Goal: Answer question/provide support

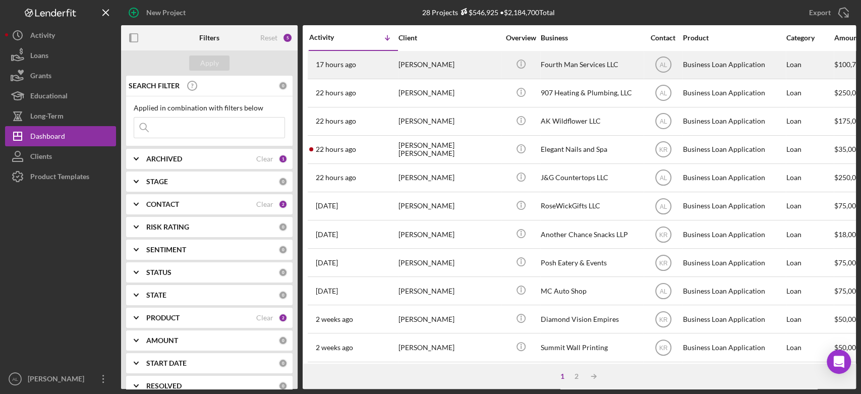
click at [440, 66] on div "[PERSON_NAME]" at bounding box center [448, 64] width 101 height 27
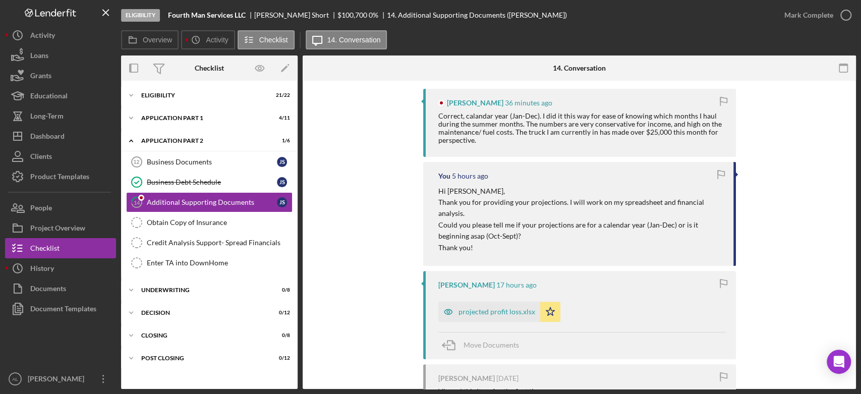
scroll to position [227, 0]
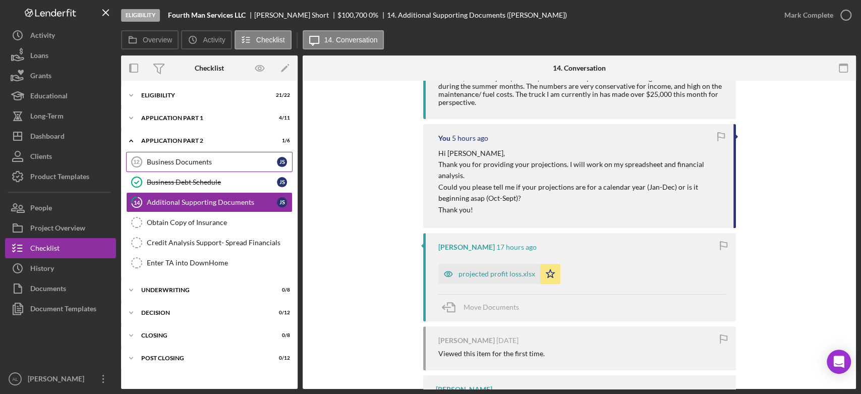
click at [201, 162] on div "Business Documents" at bounding box center [212, 162] width 130 height 8
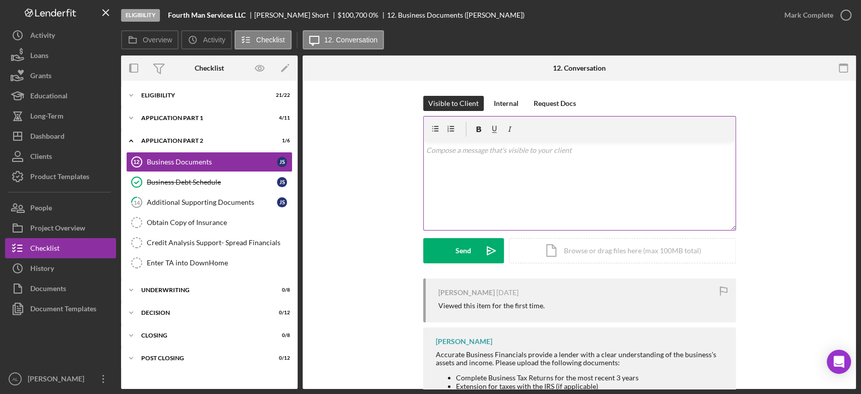
scroll to position [105, 0]
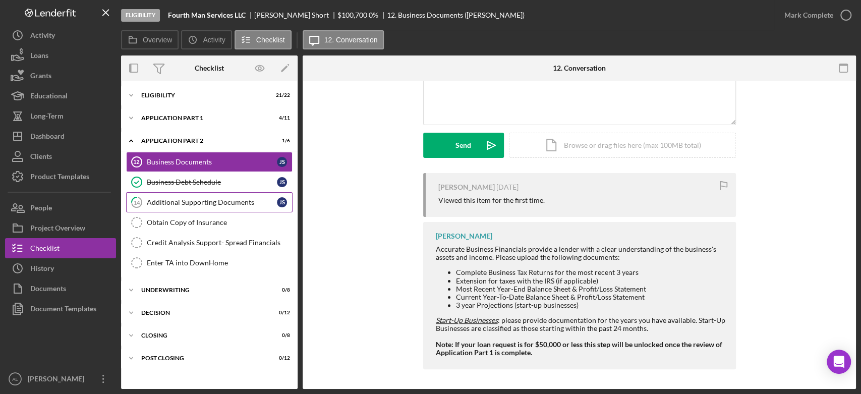
click at [228, 202] on div "Additional Supporting Documents" at bounding box center [212, 202] width 130 height 8
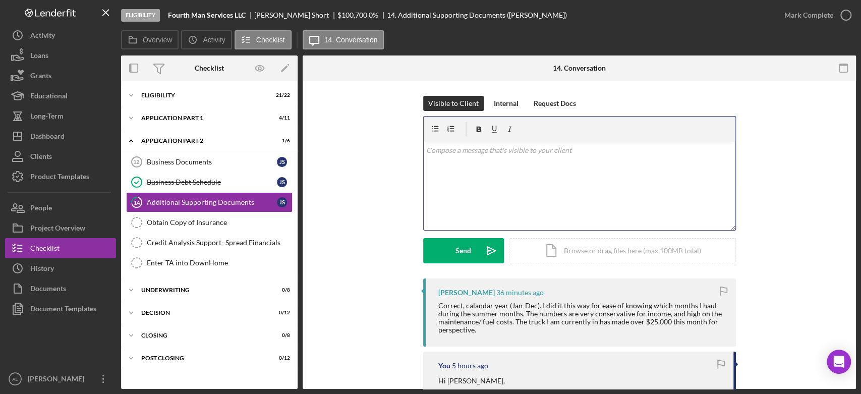
click at [441, 167] on div "v Color teal Color pink Remove color Add row above Add row below Add column bef…" at bounding box center [579, 186] width 312 height 88
click at [481, 145] on p "Perfect! I" at bounding box center [579, 150] width 306 height 11
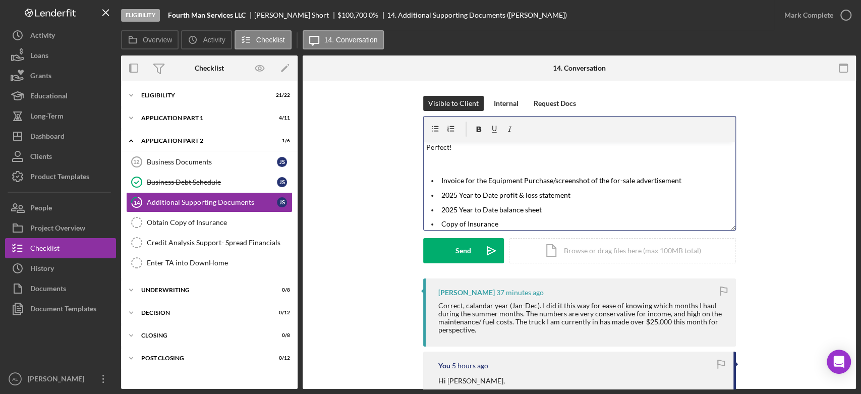
click at [513, 160] on p at bounding box center [579, 161] width 306 height 11
click at [516, 148] on p "Perfect!" at bounding box center [579, 147] width 306 height 11
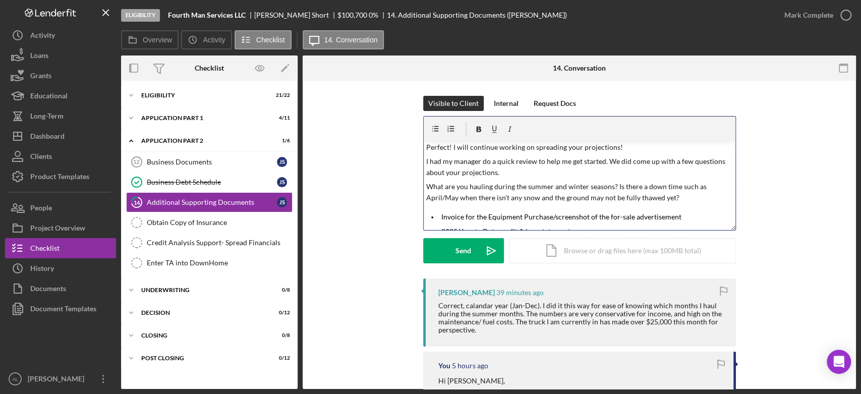
click at [614, 187] on p "What are you hauling during the summer and winter seasons? Is there a down time…" at bounding box center [579, 192] width 306 height 23
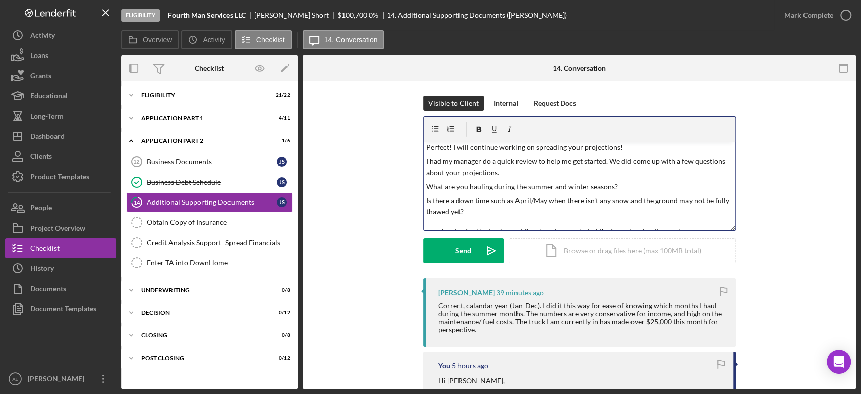
click at [609, 204] on p "Is there a down time such as April/May when there isn't any snow and the ground…" at bounding box center [579, 206] width 306 height 23
click at [599, 213] on p "Is there a down time such as April/May when there isn't any snow and the ground…" at bounding box center [579, 206] width 306 height 23
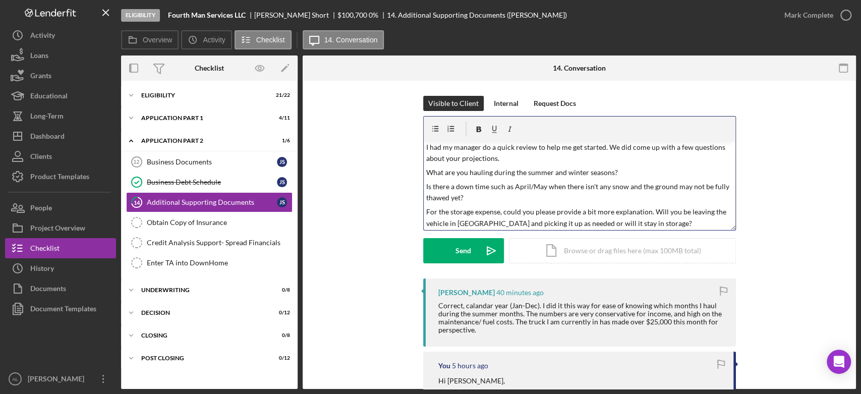
scroll to position [31, 0]
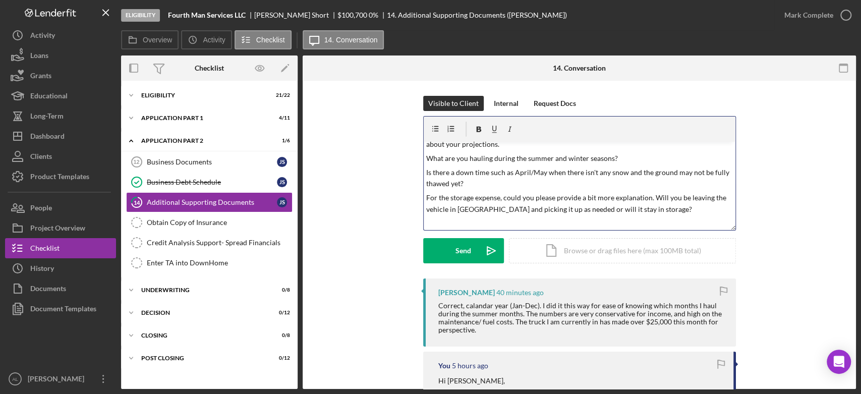
click at [449, 199] on p "For the storage expense, could you please provide a bit more explanation. Will …" at bounding box center [579, 203] width 306 height 23
click at [477, 195] on p "Storage expense, could you please provide a bit more explanation. Will you be l…" at bounding box center [579, 203] width 306 height 23
click at [632, 209] on p "Storage expense - could you please provide a bit more explanation. Will you be …" at bounding box center [579, 203] width 306 height 23
click at [477, 198] on p "Storage expense - could you please provide a bit more explanation. Will you be …" at bounding box center [579, 203] width 306 height 23
click at [526, 224] on p "Repairs & Maintenance -" at bounding box center [579, 223] width 306 height 11
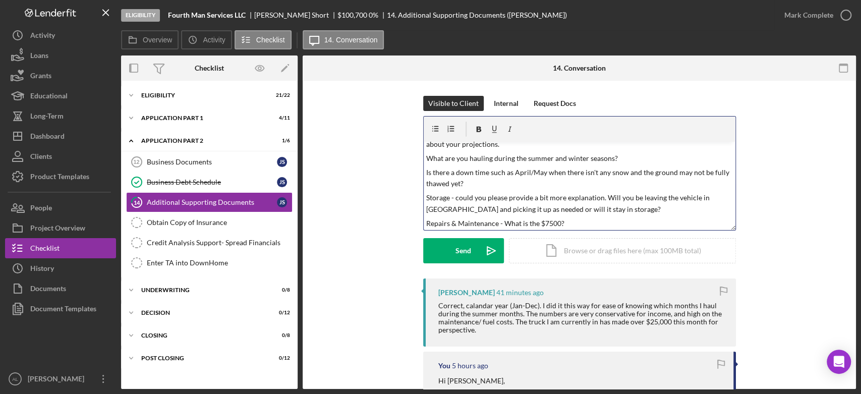
click at [456, 196] on p "Storage - could you please provide a bit more explanation. Will you be leaving …" at bounding box center [579, 203] width 306 height 23
click at [535, 222] on p "Repairs & Maintenance - What is the $7500?" at bounding box center [579, 223] width 306 height 11
click at [623, 222] on p "Repairs & Maintenance - What doess the $7500 cover?" at bounding box center [579, 223] width 306 height 11
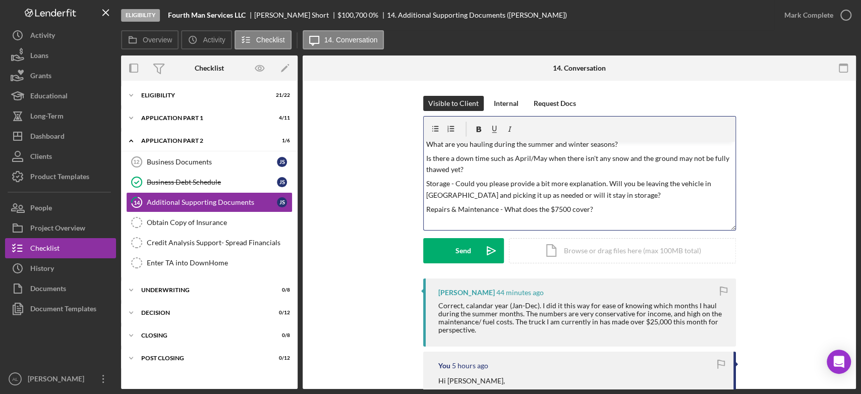
click at [595, 209] on p "Repairs & Maintenance - What does the $7500 cover?" at bounding box center [579, 209] width 306 height 11
click at [467, 171] on p "Is there a down time such as April/May when there isn't any snow and the ground…" at bounding box center [579, 164] width 306 height 23
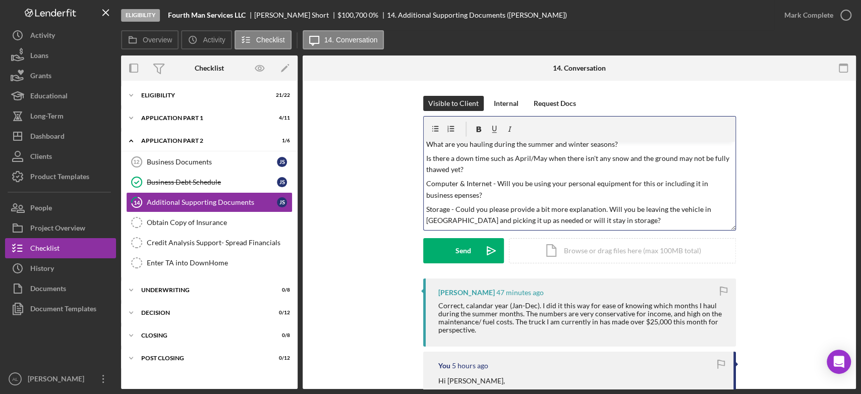
click at [429, 201] on div "v Color teal Color pink Remove color Add row above Add row below Add column bef…" at bounding box center [579, 186] width 312 height 88
click at [427, 196] on p "Computer & Internet - Will you be using your personal equipment for this or inc…" at bounding box center [579, 189] width 306 height 23
click at [497, 197] on p "Computer & Internet - Will you be using your personal equipment for this or inc…" at bounding box center [579, 189] width 306 height 23
click at [613, 209] on p "Legal & Professional Fees - Who will be doing your accounting? This is where yo…" at bounding box center [579, 215] width 306 height 23
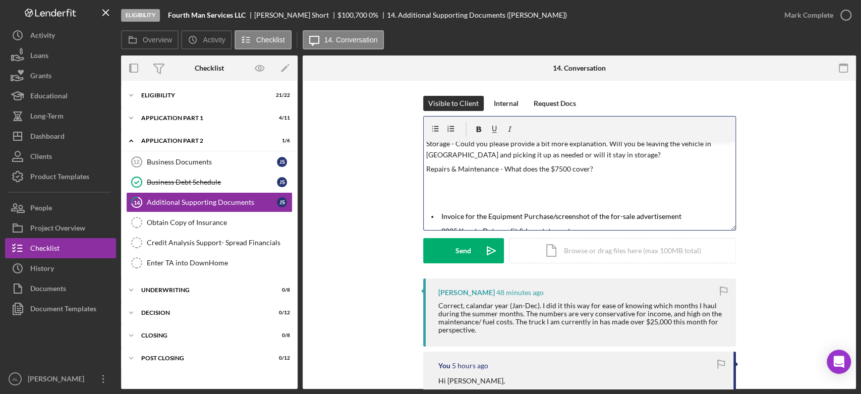
scroll to position [129, 0]
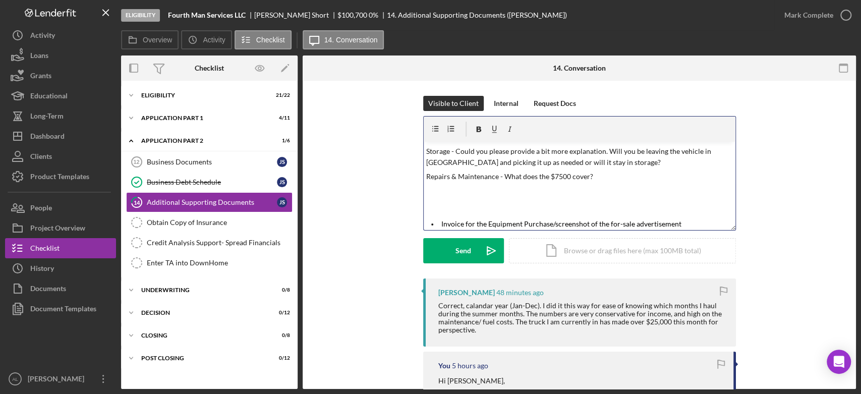
click at [542, 197] on div "v Color teal Color pink Remove color Add row above Add row below Add column bef…" at bounding box center [579, 186] width 312 height 88
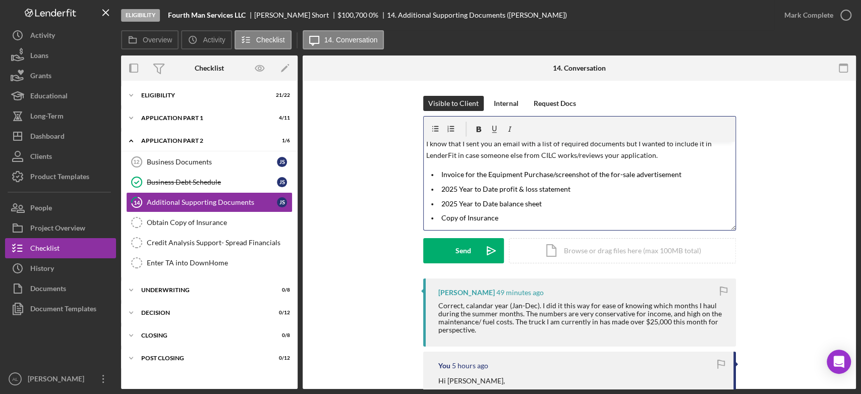
scroll to position [190, 0]
click at [572, 157] on p "I know that I sent you an email with a list of required documents but I wanted …" at bounding box center [579, 149] width 306 height 23
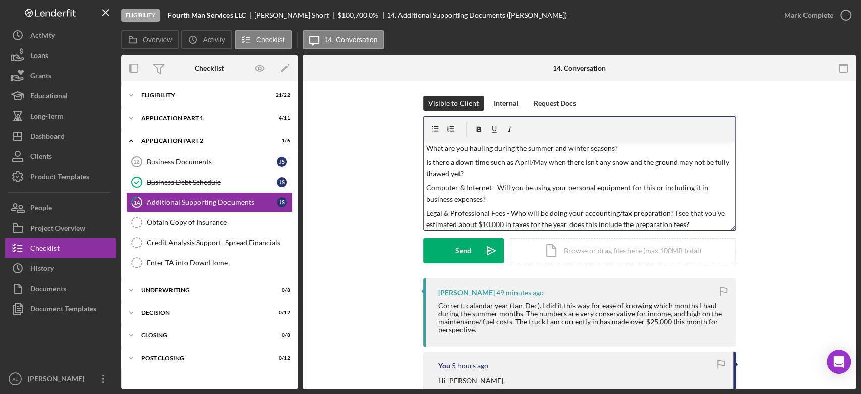
scroll to position [0, 0]
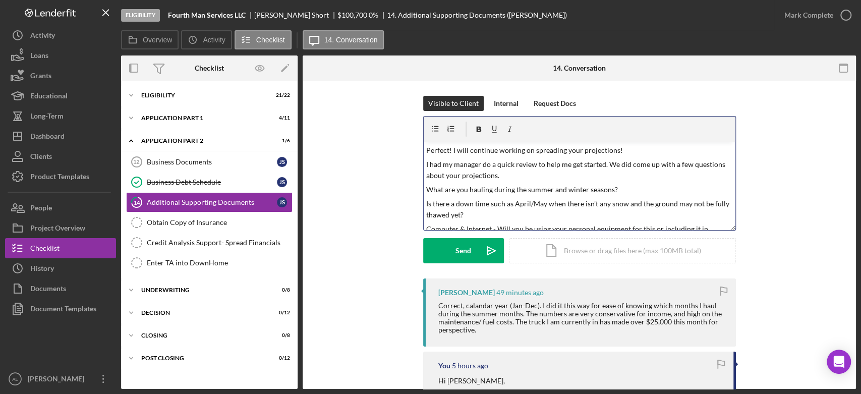
click at [520, 174] on p "I had my manager do a quick review to help me get started. We did come up with …" at bounding box center [579, 170] width 306 height 23
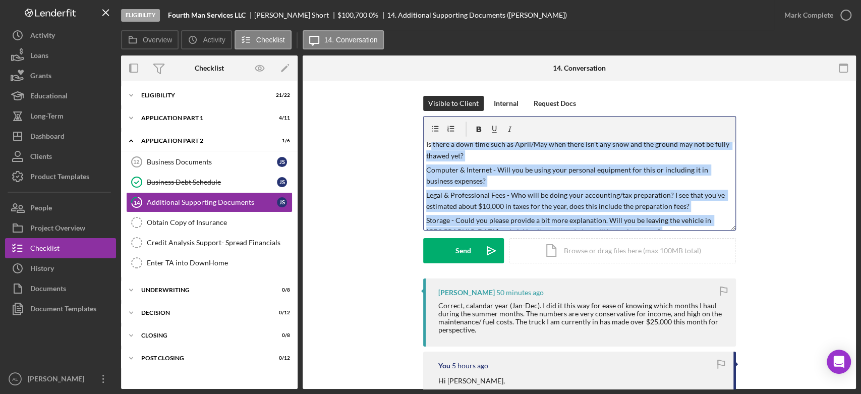
scroll to position [60, 0]
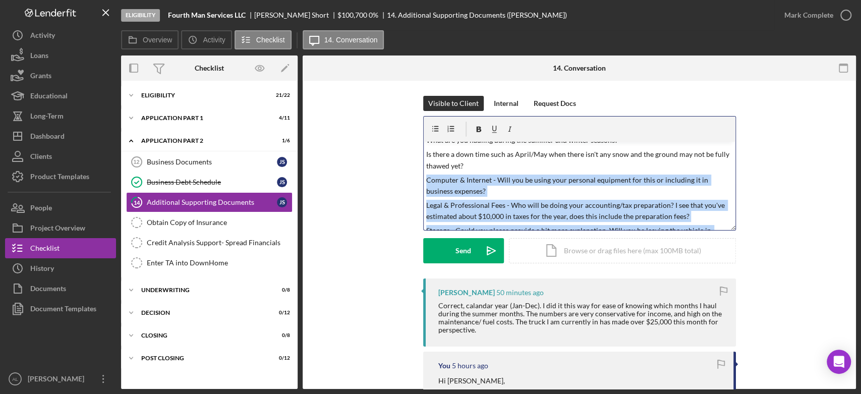
drag, startPoint x: 596, startPoint y: 194, endPoint x: 420, endPoint y: 181, distance: 175.9
click at [420, 181] on div "Visible to Client Internal Request Docs v Color teal Color pink Remove color Ad…" at bounding box center [579, 187] width 523 height 182
click at [449, 125] on icon "button" at bounding box center [450, 129] width 23 height 23
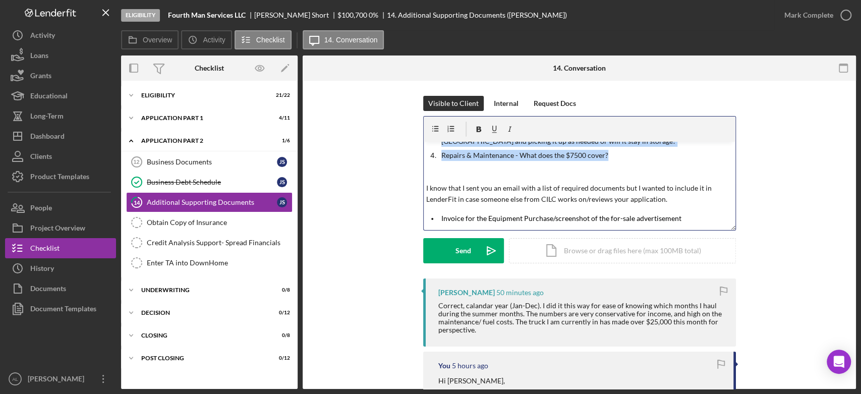
scroll to position [152, 0]
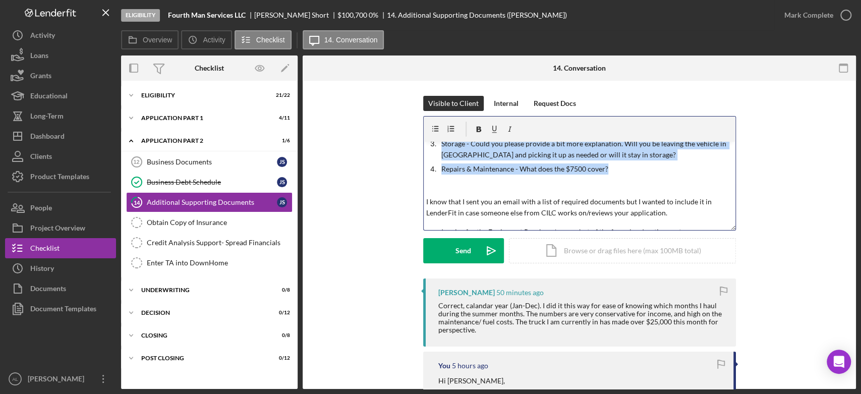
drag, startPoint x: 424, startPoint y: 152, endPoint x: 622, endPoint y: 162, distance: 197.4
click at [628, 168] on div "v Color teal Color pink Remove color Add row above Add row below Add column bef…" at bounding box center [579, 186] width 312 height 88
click at [447, 128] on icon "button" at bounding box center [450, 129] width 23 height 23
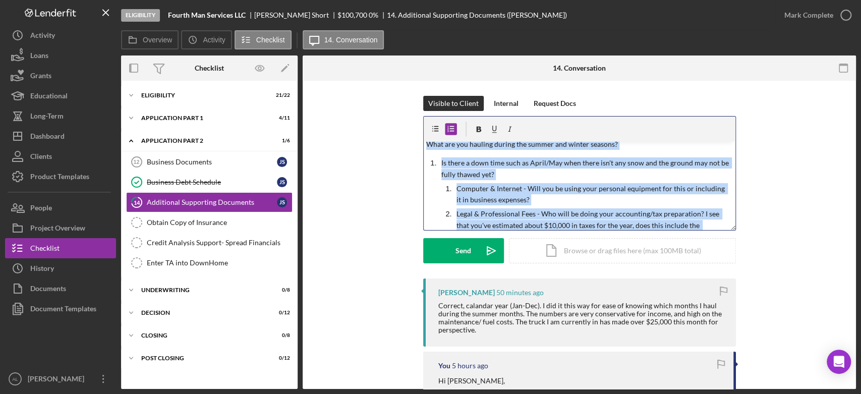
scroll to position [54, 0]
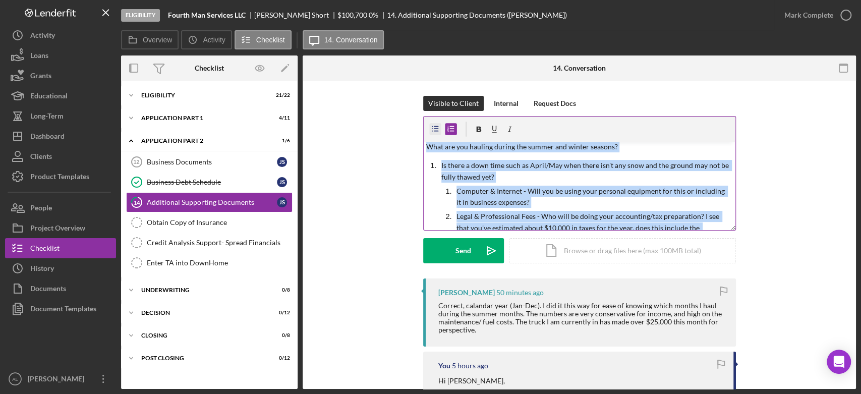
click at [432, 126] on icon "button" at bounding box center [435, 129] width 7 height 6
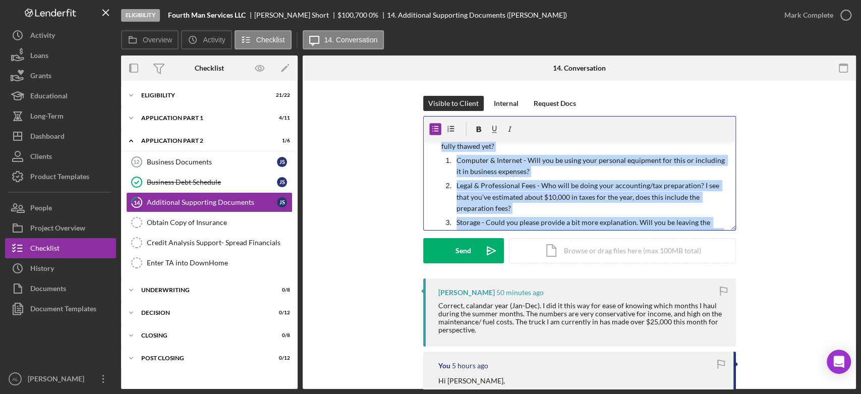
scroll to position [55, 0]
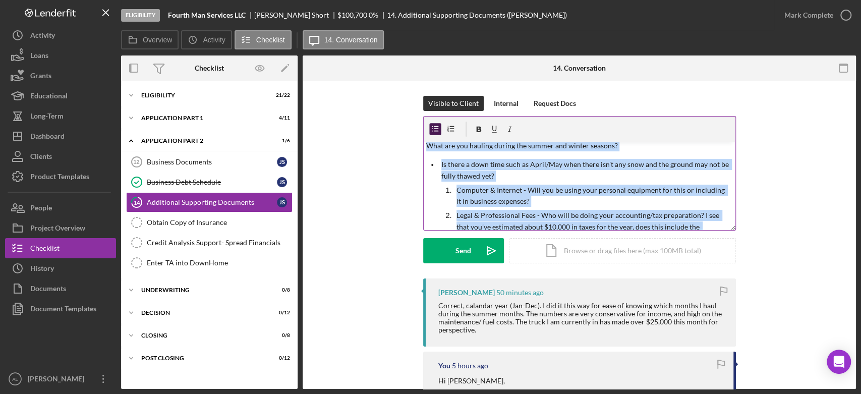
click at [436, 128] on icon "button" at bounding box center [434, 129] width 23 height 23
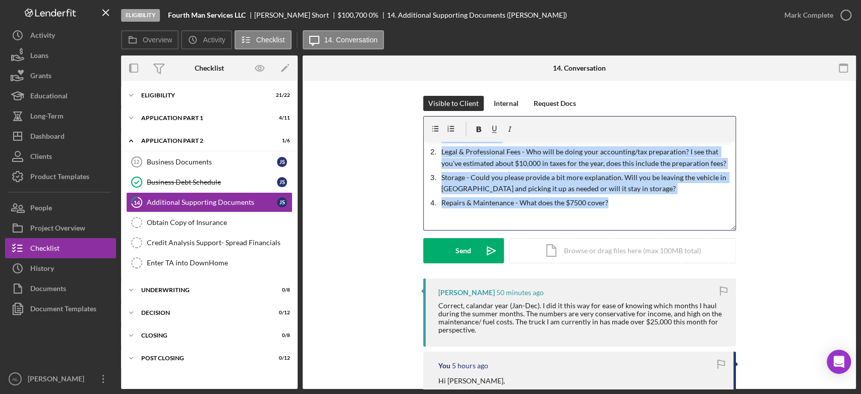
scroll to position [118, 0]
click at [439, 205] on li "Repairs & Maintenance - What does the $7500 cover?" at bounding box center [587, 203] width 296 height 11
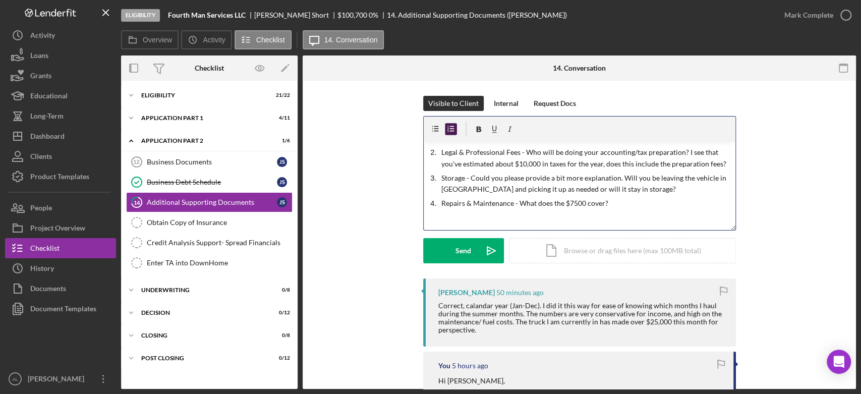
click at [445, 133] on icon "button" at bounding box center [450, 129] width 23 height 23
click at [439, 180] on li "Storage - Could you please provide a bit more explanation. Will you be leaving …" at bounding box center [587, 183] width 296 height 23
click at [447, 128] on icon "button" at bounding box center [450, 129] width 23 height 23
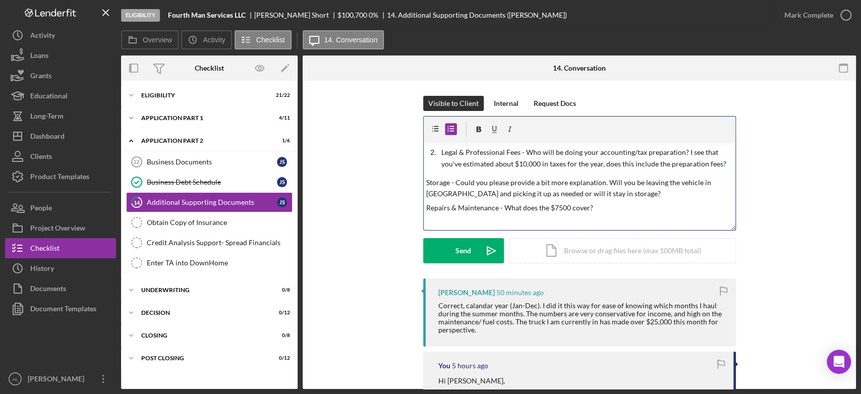
click at [439, 151] on li "Legal & Professional Fees - Who will be doing your accounting/tax preparation? …" at bounding box center [587, 158] width 296 height 23
click at [448, 130] on icon "button" at bounding box center [450, 129] width 23 height 23
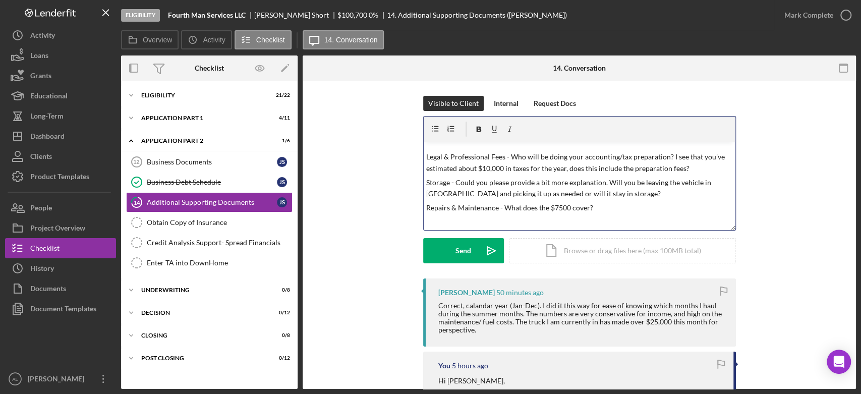
scroll to position [83, 0]
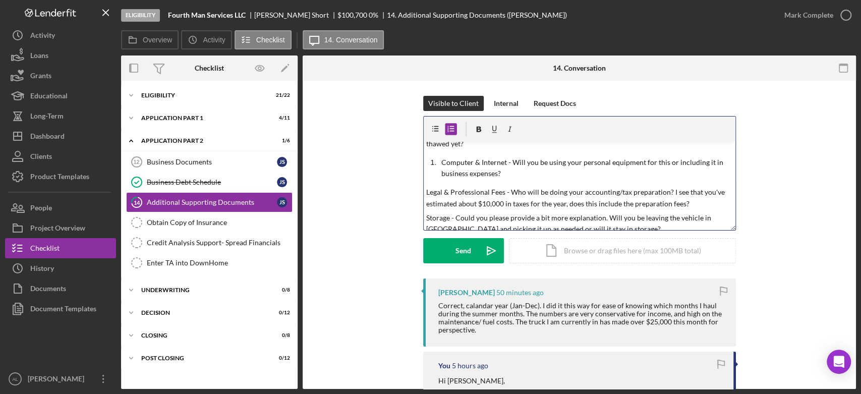
click at [439, 165] on li "Computer & Internet - Will you be using your personal equipment for this or inc…" at bounding box center [587, 168] width 296 height 23
click at [452, 128] on icon "button" at bounding box center [450, 129] width 23 height 23
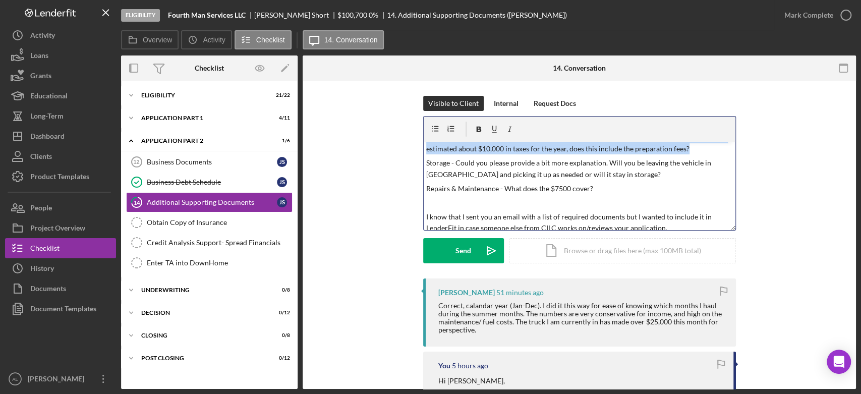
scroll to position [101, 0]
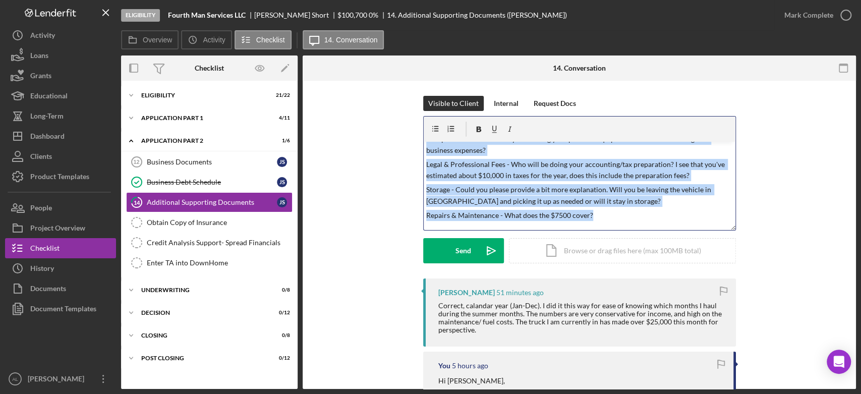
drag, startPoint x: 425, startPoint y: 164, endPoint x: 672, endPoint y: 214, distance: 251.9
click at [672, 214] on div "v Color teal Color pink Remove color Add row above Add row below Add column bef…" at bounding box center [579, 186] width 312 height 88
click at [432, 131] on icon "button" at bounding box center [434, 129] width 23 height 23
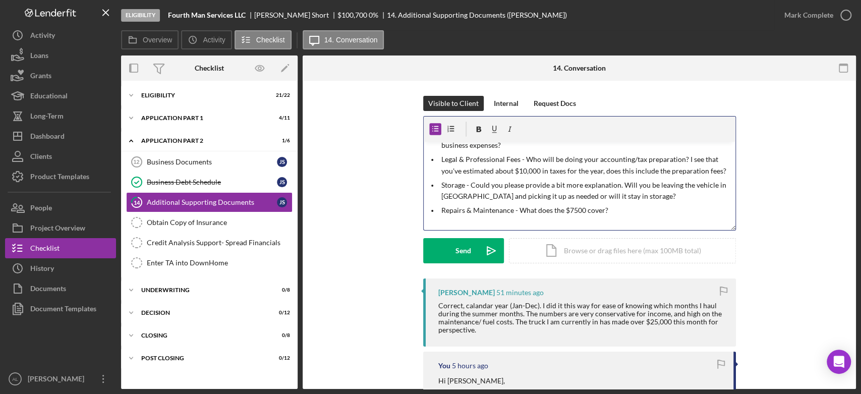
click at [654, 219] on div "v Color teal Color pink Remove color Add row above Add row below Add column bef…" at bounding box center [579, 186] width 312 height 88
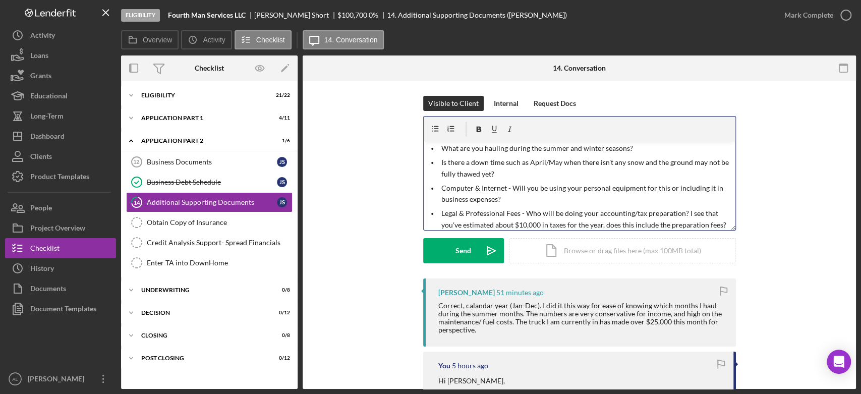
scroll to position [0, 0]
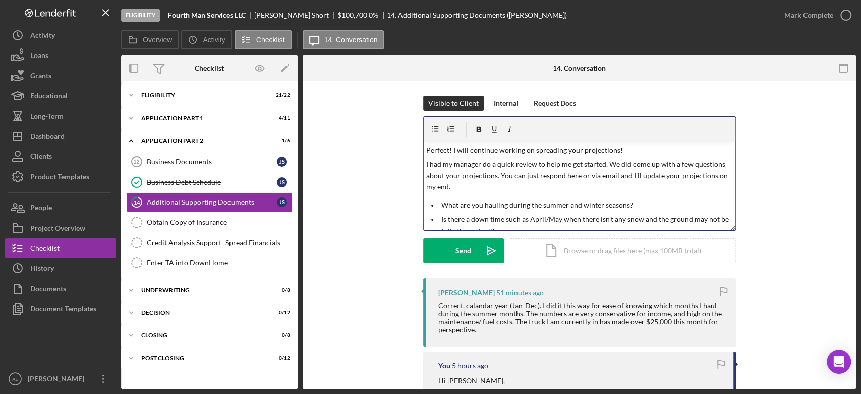
click at [611, 152] on p "Perfect! I will continue working on spreading your projections!" at bounding box center [579, 150] width 306 height 11
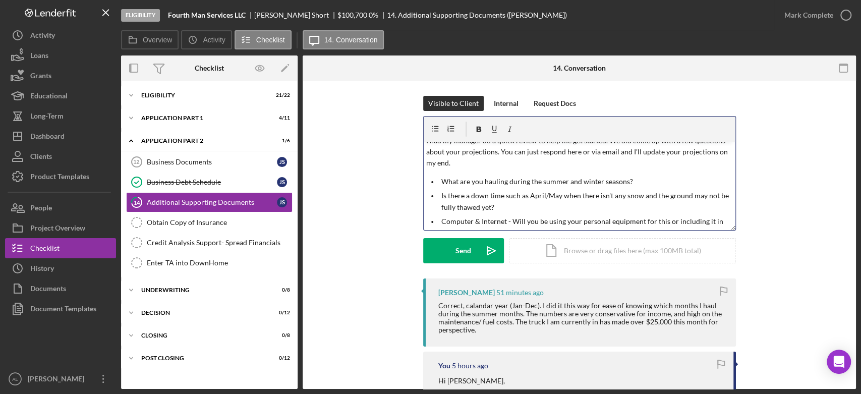
scroll to position [24, 0]
click at [630, 181] on p "What are you hauling during the summer and winter seasons?" at bounding box center [586, 180] width 291 height 11
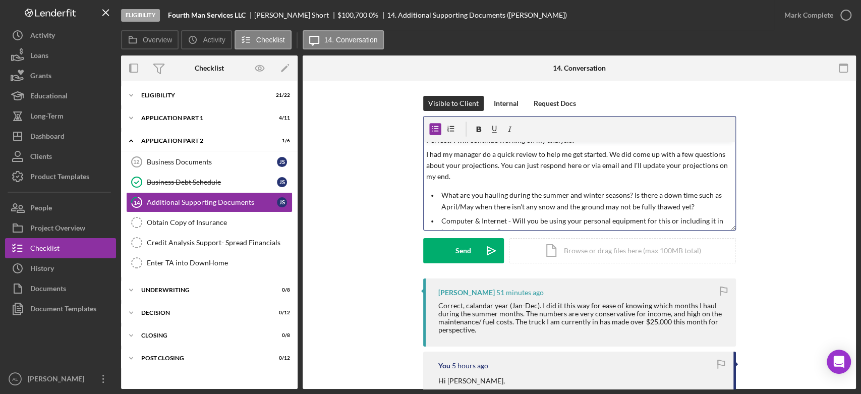
scroll to position [0, 0]
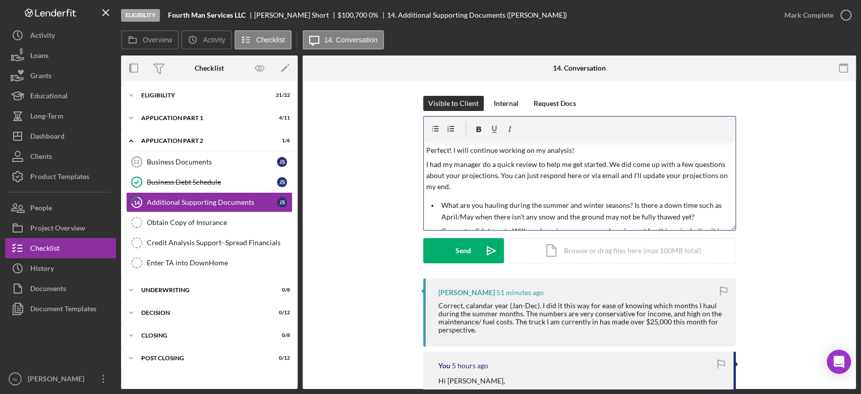
click at [494, 175] on p "I had my manager do a quick review to help me get started. We did come up with …" at bounding box center [579, 176] width 306 height 34
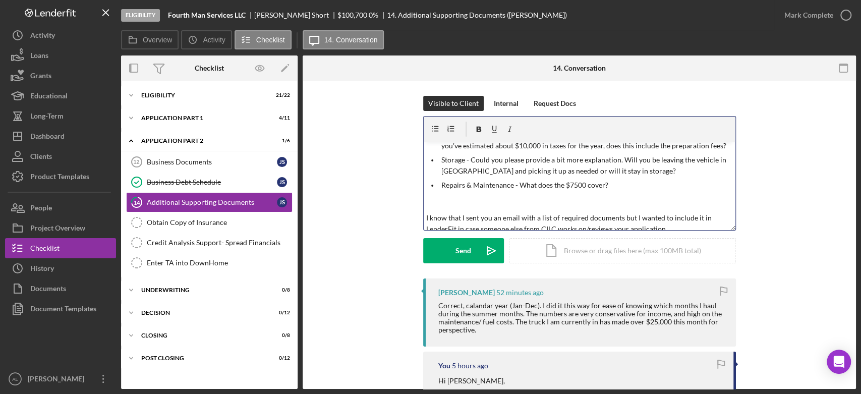
scroll to position [121, 0]
click at [628, 173] on p "Storage - Could you please provide a bit more explanation. Will you be leaving …" at bounding box center [586, 166] width 291 height 23
click at [538, 207] on p at bounding box center [579, 204] width 306 height 11
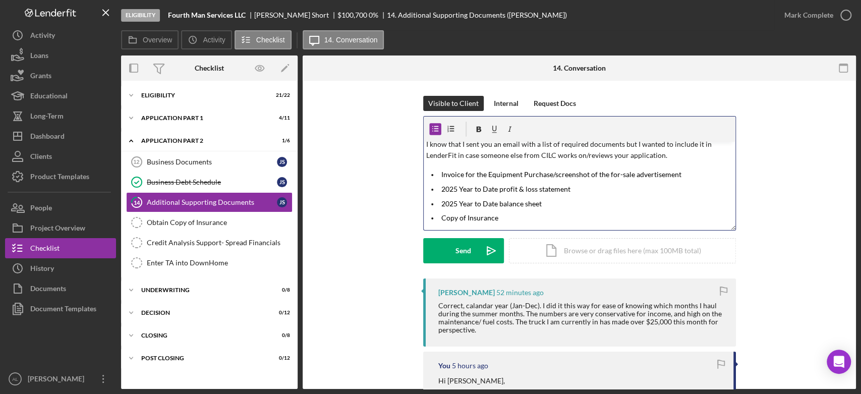
scroll to position [182, 0]
click at [534, 214] on p "Copy of Insurance" at bounding box center [586, 217] width 291 height 11
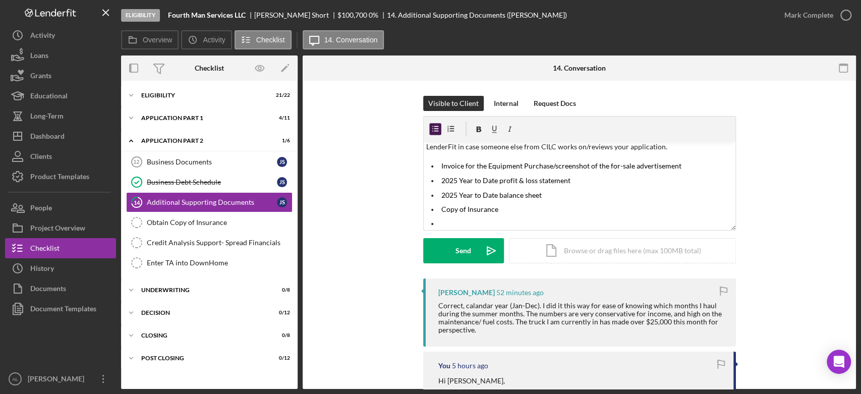
click at [436, 130] on icon "button" at bounding box center [434, 129] width 23 height 23
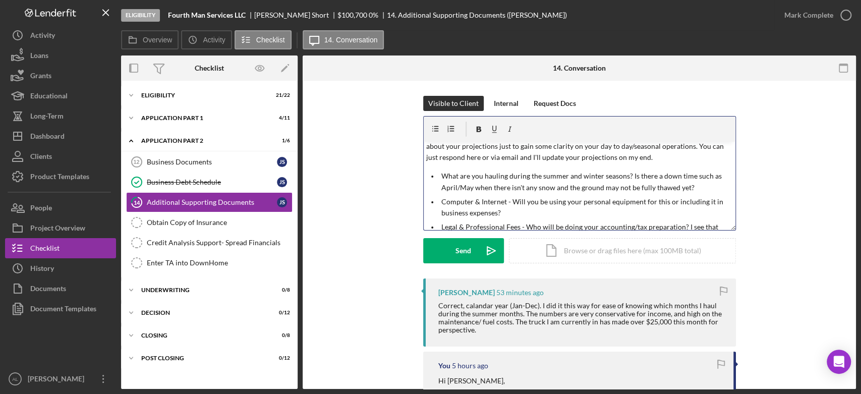
scroll to position [21, 0]
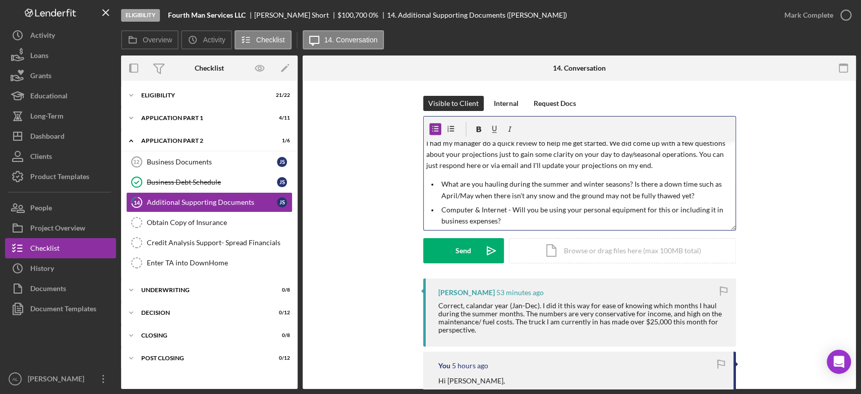
click at [703, 194] on p "What are you hauling during the summer and winter seasons? Is there a down time…" at bounding box center [586, 189] width 291 height 23
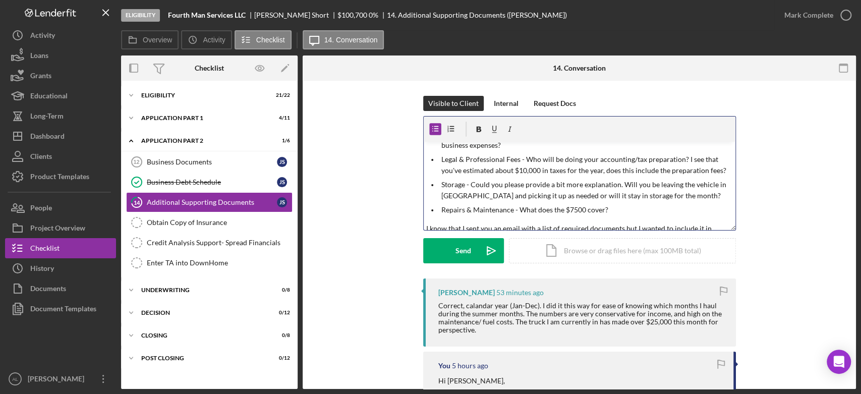
scroll to position [98, 0]
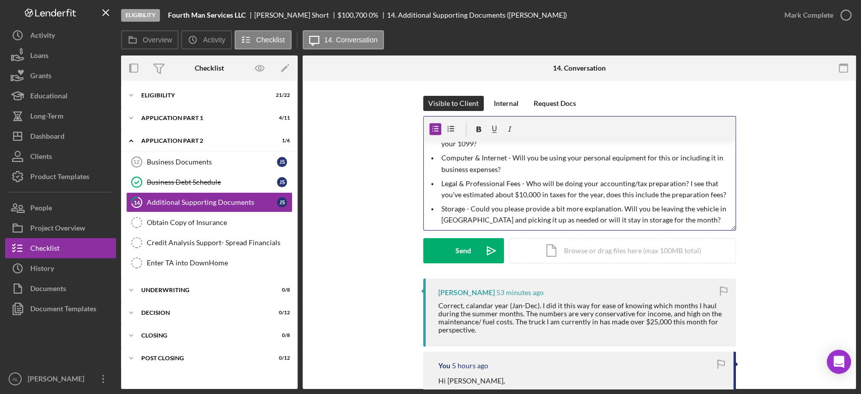
click at [703, 194] on p "Legal & Professional Fees - Who will be doing your accounting/tax preparation? …" at bounding box center [586, 189] width 291 height 23
click at [474, 247] on button "Send Icon/icon-invite-send" at bounding box center [463, 250] width 81 height 25
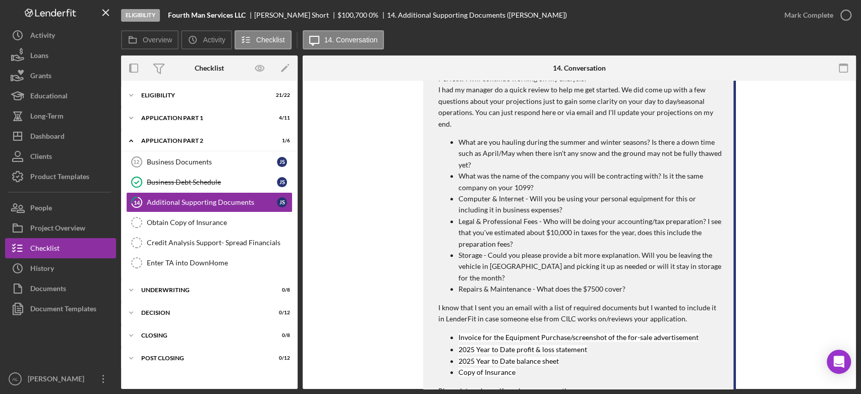
scroll to position [228, 0]
click at [196, 126] on div "Icon/Expander Application Part 1 4 / 11" at bounding box center [209, 118] width 176 height 20
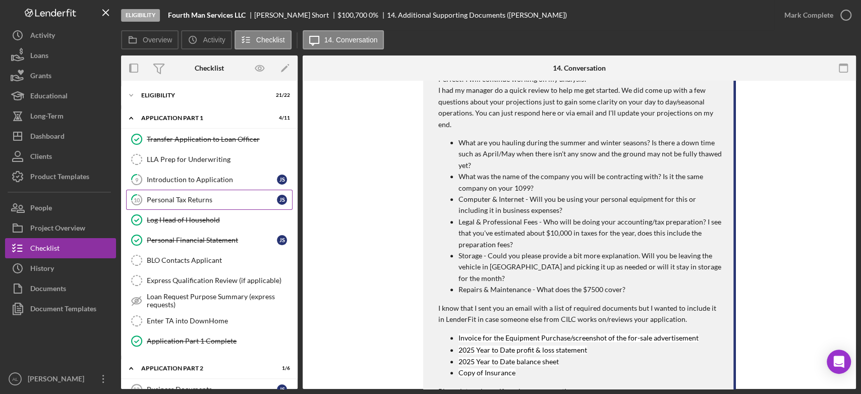
click at [192, 190] on link "10 Personal Tax Returns J S" at bounding box center [209, 200] width 166 height 20
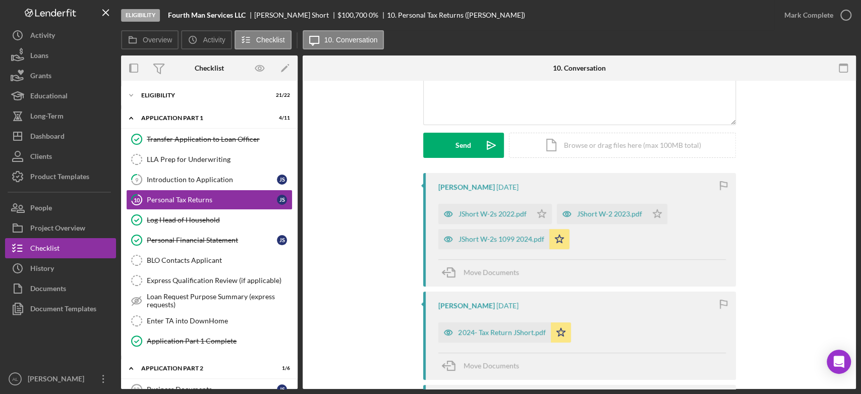
scroll to position [107, 0]
click at [610, 213] on div "JShort W-2 2023.pdf" at bounding box center [609, 212] width 65 height 8
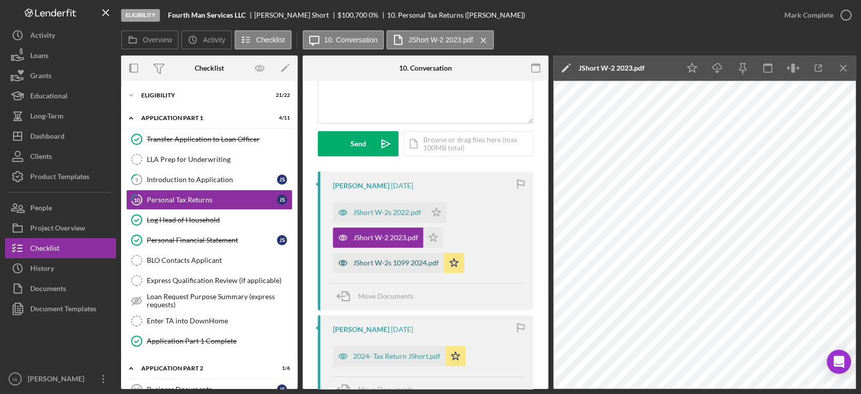
click at [411, 264] on div "JShort W-2s 1099 2024.pdf" at bounding box center [396, 263] width 86 height 8
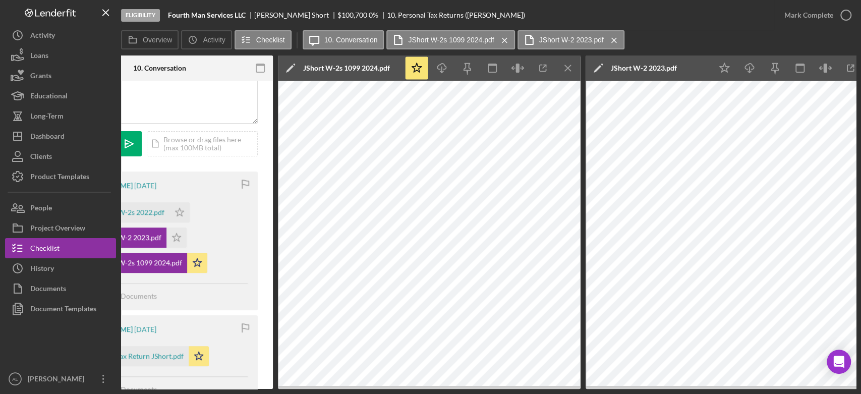
scroll to position [0, 0]
